Goal: Find specific page/section: Find specific page/section

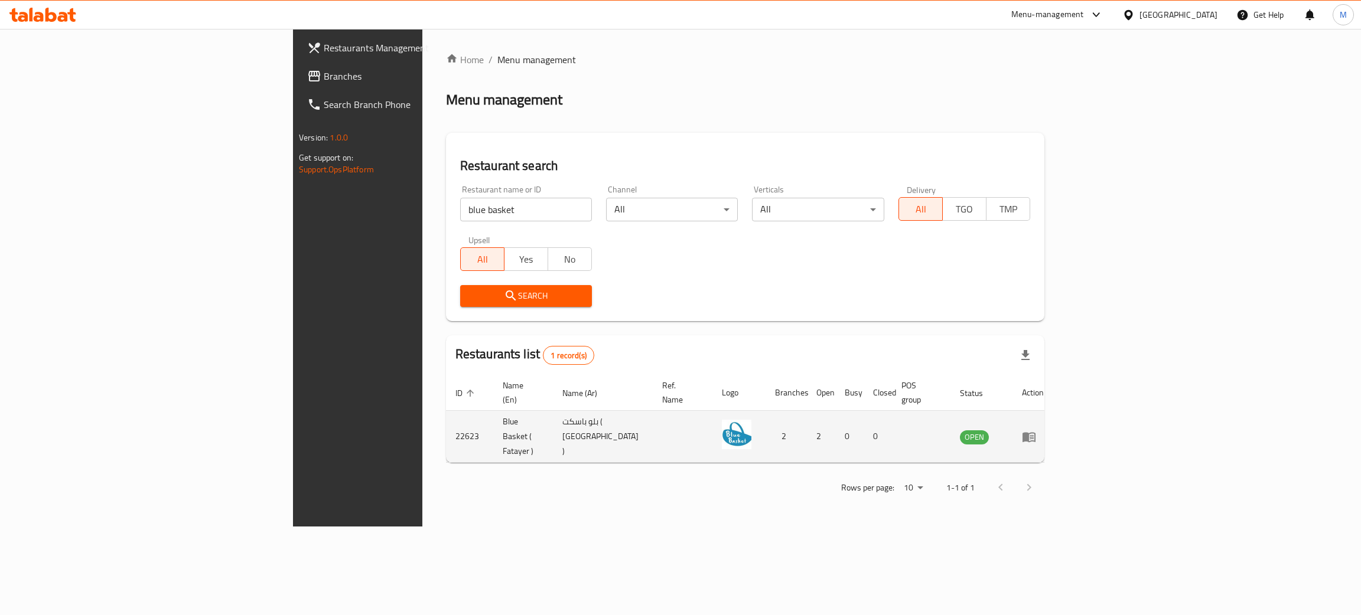
click at [493, 411] on td "Blue Basket ( Fatayer )" at bounding box center [523, 437] width 60 height 52
click at [446, 417] on td "22623" at bounding box center [469, 437] width 47 height 52
copy td "22623"
drag, startPoint x: 406, startPoint y: 413, endPoint x: 250, endPoint y: 434, distance: 157.3
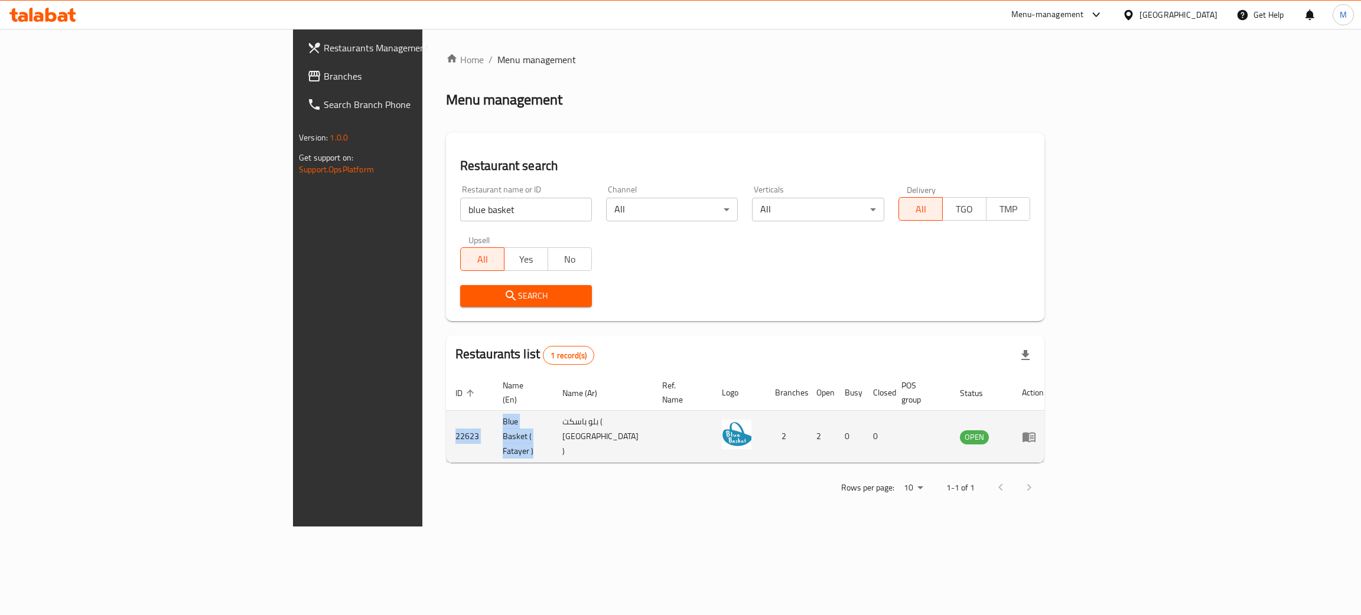
click at [446, 434] on tr "22623 Blue Basket ( Fatayer ) بلو باسكت ( فطاير ) 2 2 0 0 OPEN" at bounding box center [749, 437] width 607 height 52
copy tr "22623 Blue Basket ( Fatayer )"
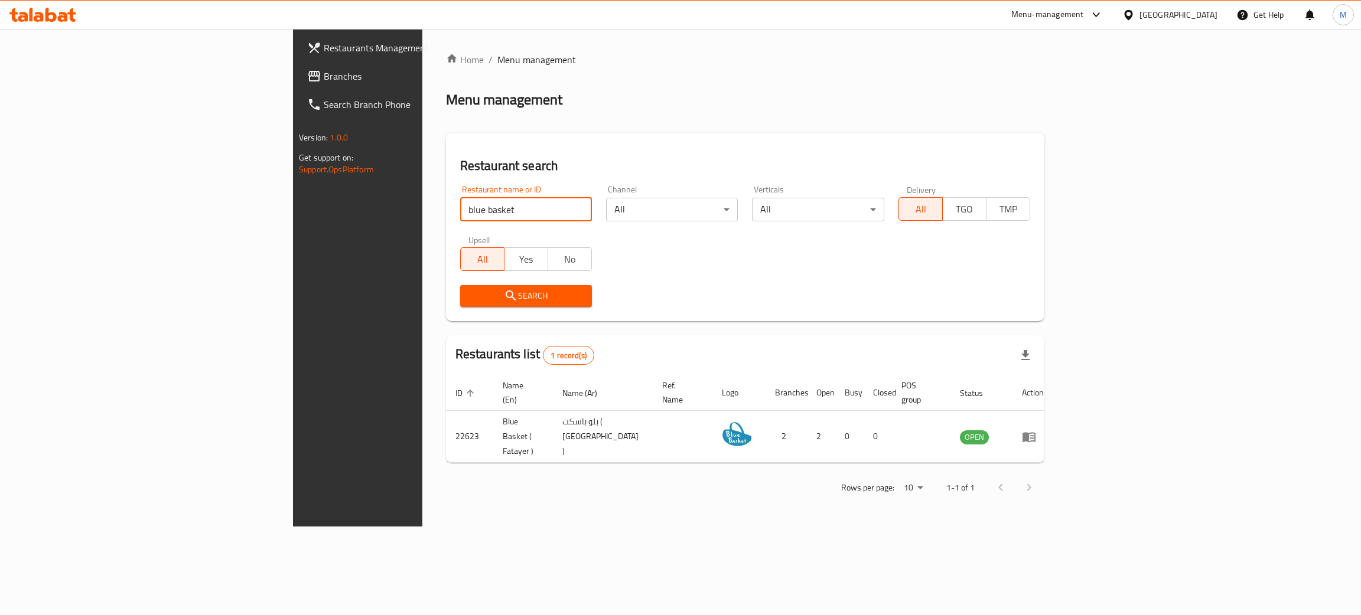
click at [460, 221] on input "blue basket" at bounding box center [526, 210] width 132 height 24
click button "Search" at bounding box center [526, 296] width 132 height 22
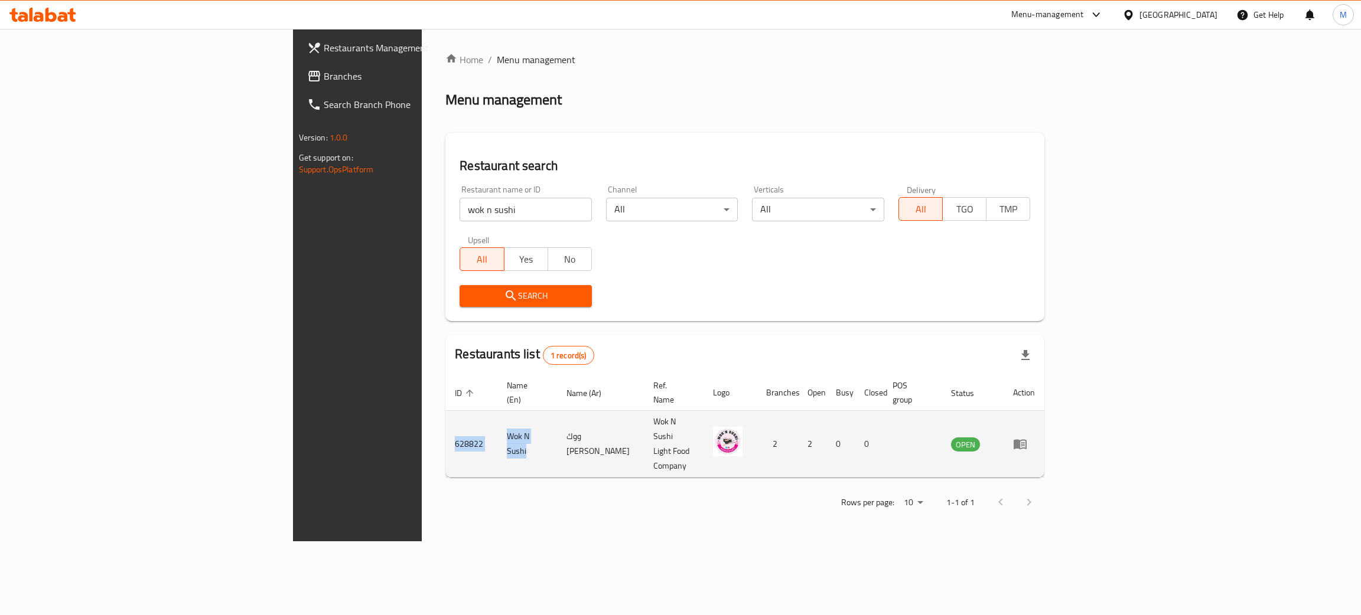
drag, startPoint x: 384, startPoint y: 418, endPoint x: 259, endPoint y: 417, distance: 124.6
click at [445, 417] on tr "628822 Wok N Sushi ووك ان سوشي Wok N Sushi Light Food Company 2 2 0 0 OPEN" at bounding box center [744, 444] width 599 height 67
copy tr "628822 Wok N Sushi"
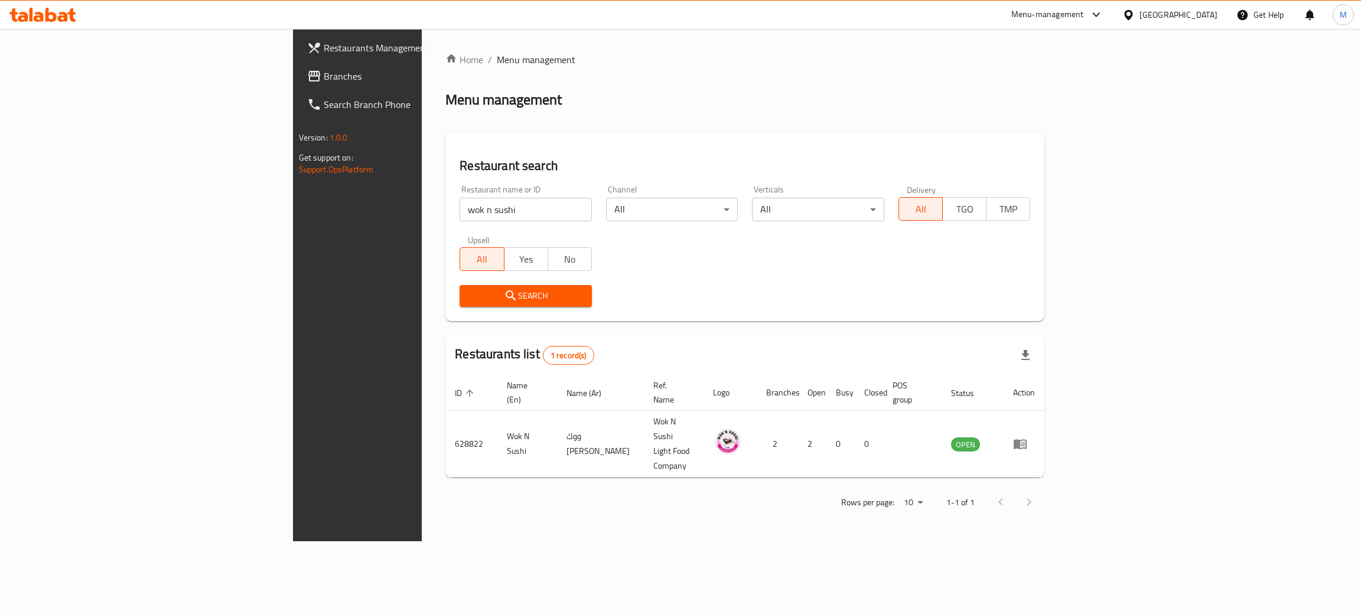
click at [459, 202] on input "wok n sushi" at bounding box center [525, 210] width 132 height 24
type input "س"
type input "SALOURA"
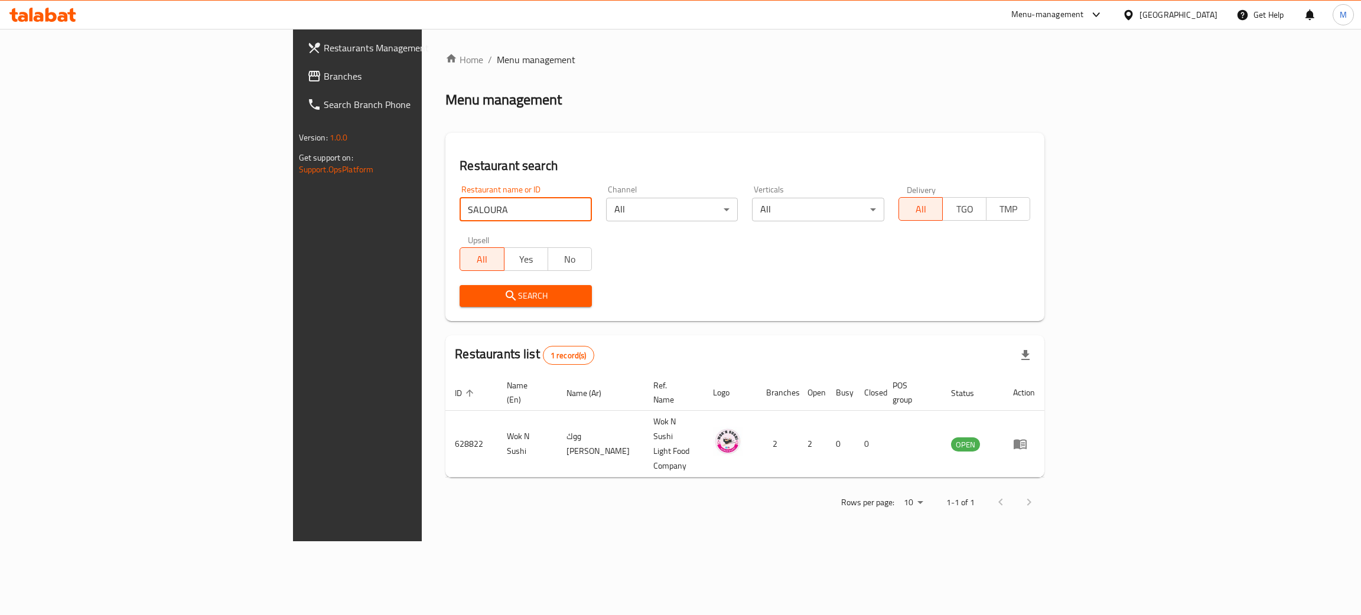
click button "Search" at bounding box center [525, 296] width 132 height 22
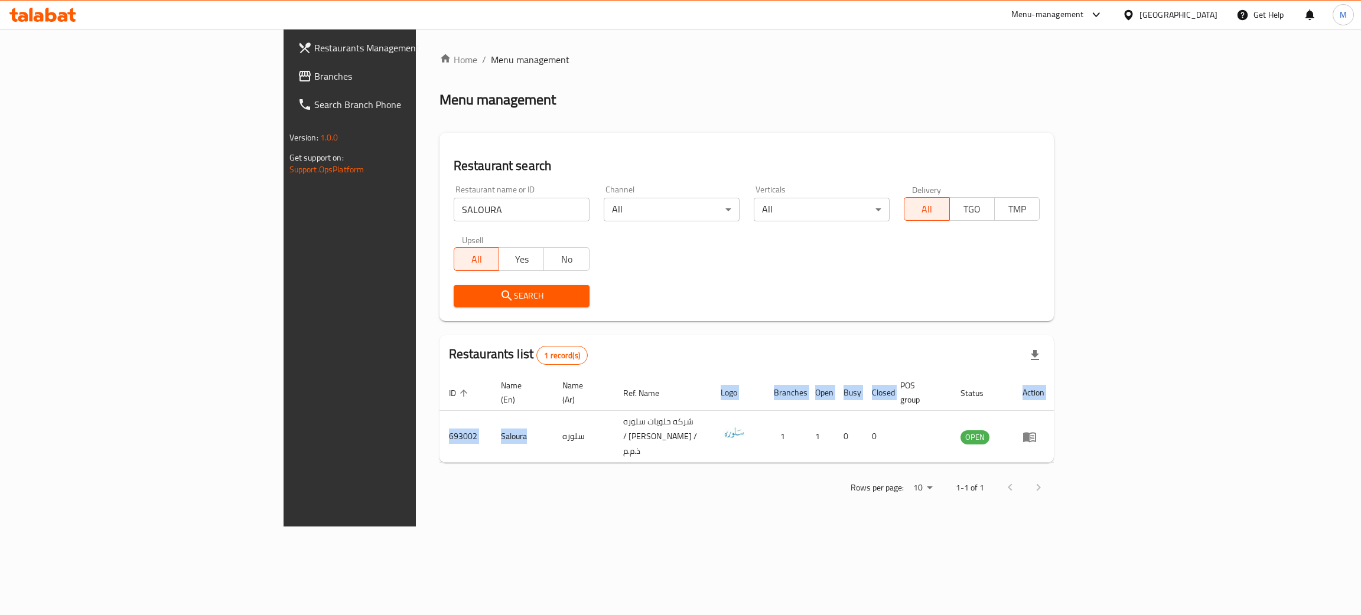
drag, startPoint x: 366, startPoint y: 422, endPoint x: 247, endPoint y: 423, distance: 118.7
click at [416, 423] on div "Home / Menu management Menu management Restaurant search Restaurant name or ID …" at bounding box center [747, 278] width 662 height 498
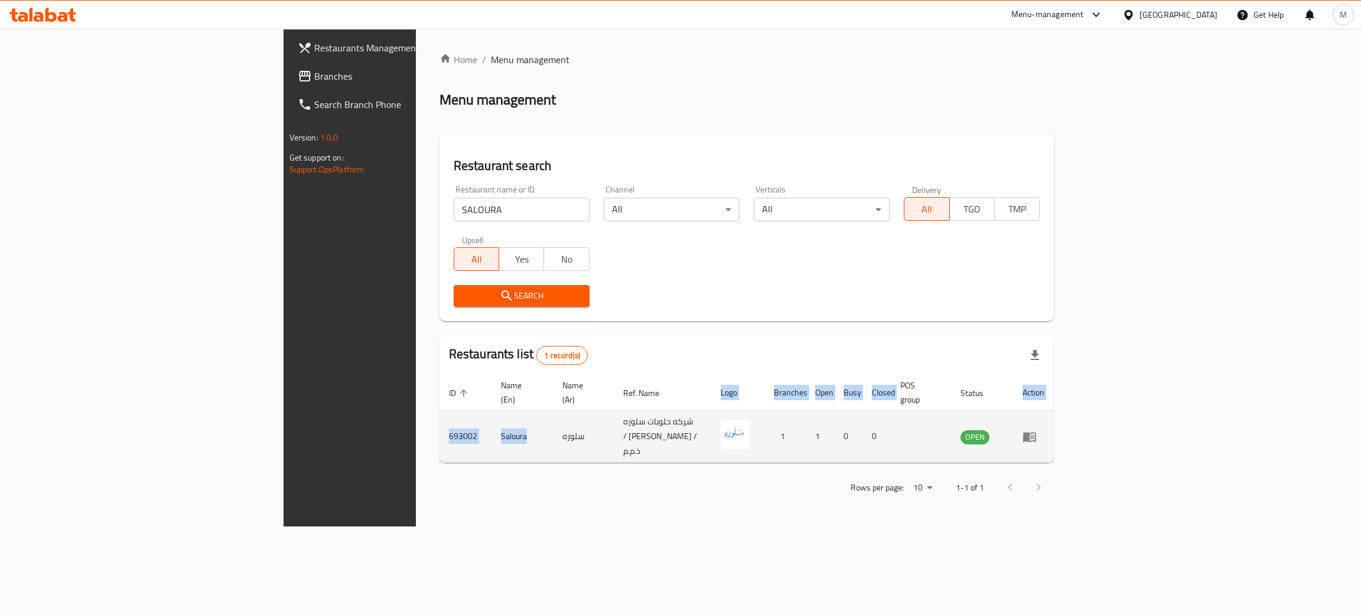
click at [491, 416] on td "Saloura" at bounding box center [521, 437] width 61 height 52
drag, startPoint x: 336, startPoint y: 416, endPoint x: 257, endPoint y: 416, distance: 78.5
click at [439, 416] on tr "693002 Saloura سلوره شركه حلويات سلوره / [PERSON_NAME] / ذ.م.[DATE] 1 0 0 OPEN" at bounding box center [746, 437] width 615 height 52
copy tr "693002 Saloura"
